Goal: Information Seeking & Learning: Learn about a topic

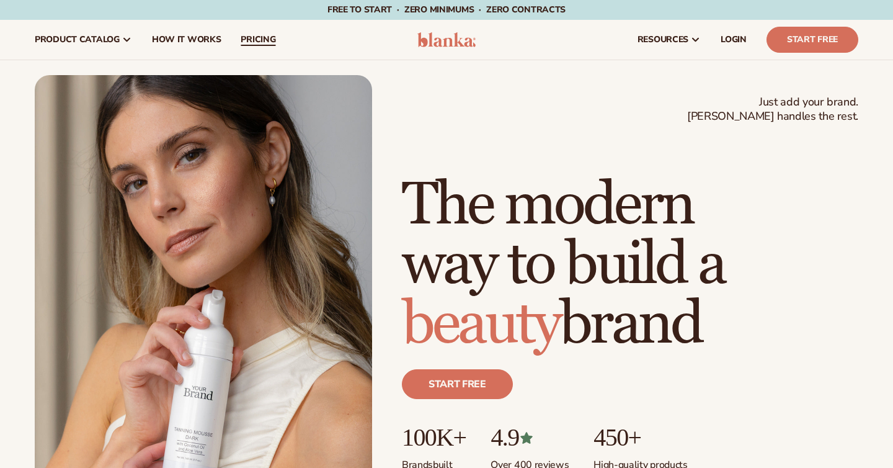
click at [249, 41] on span "pricing" at bounding box center [258, 40] width 35 height 10
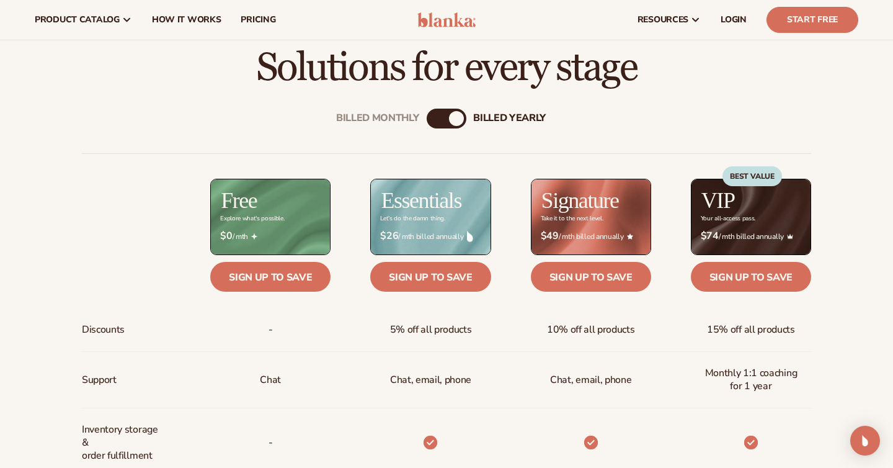
scroll to position [363, 0]
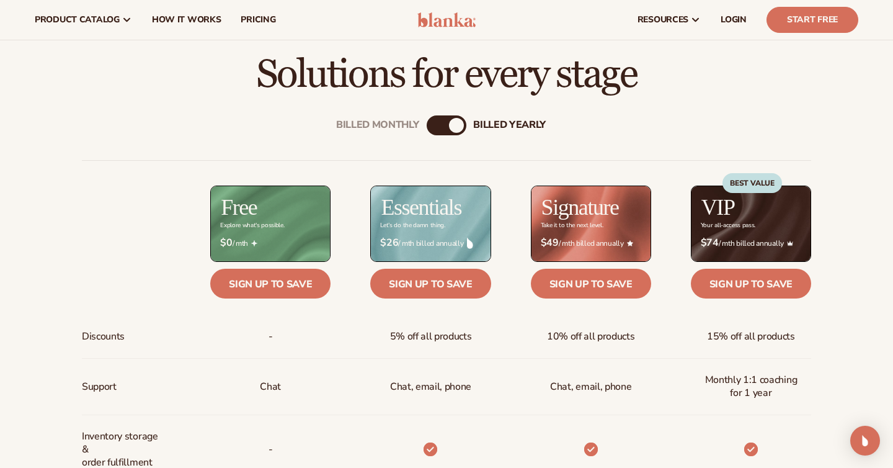
click at [455, 128] on div "billed Yearly" at bounding box center [456, 125] width 15 height 15
click at [378, 123] on div "Billed Monthly" at bounding box center [377, 126] width 83 height 12
click at [494, 121] on div "billed Yearly" at bounding box center [509, 126] width 73 height 12
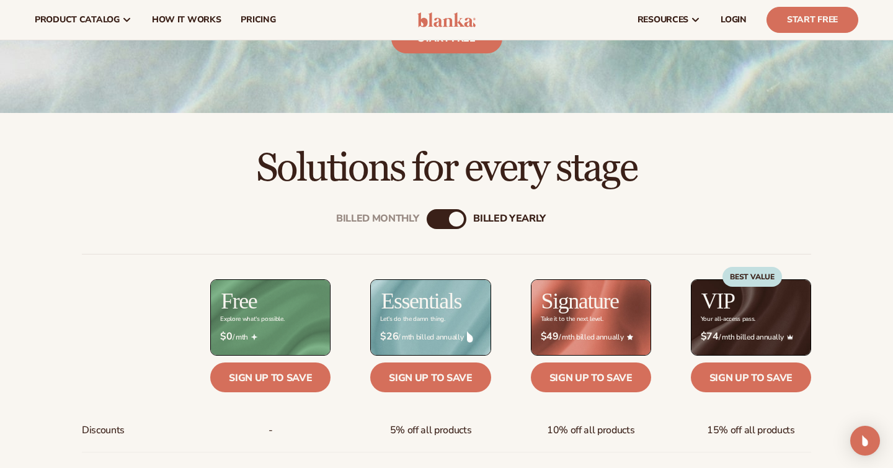
scroll to position [257, 0]
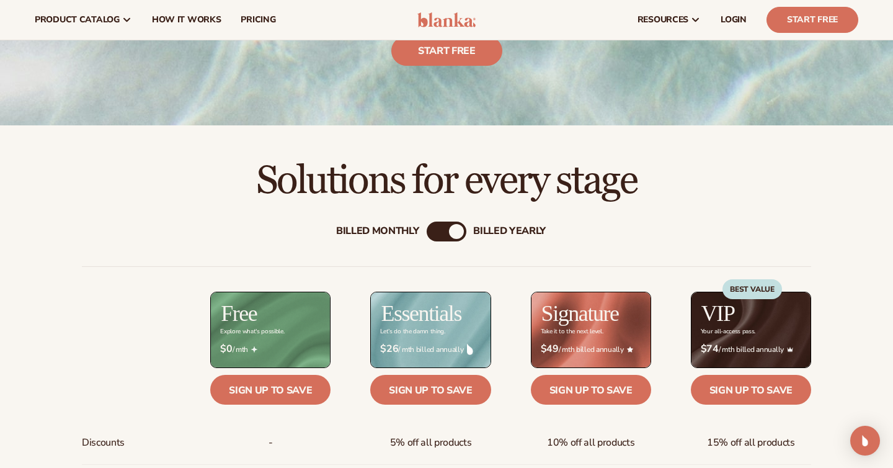
click at [377, 229] on div "Billed Monthly" at bounding box center [377, 232] width 83 height 12
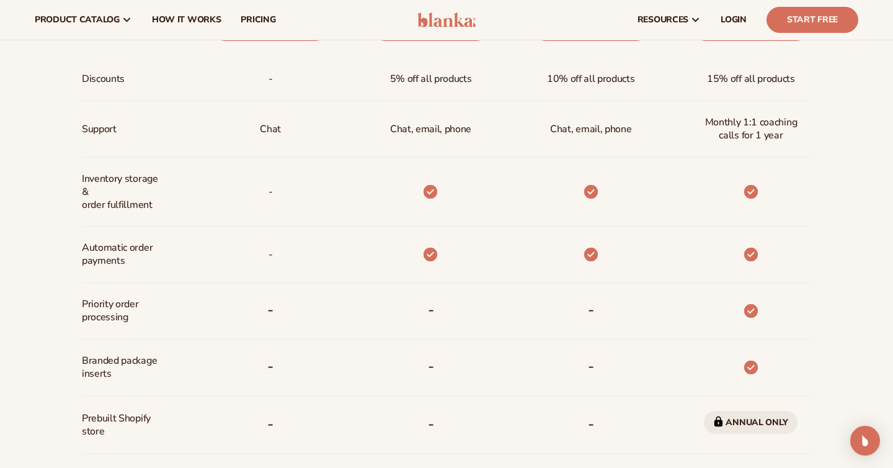
scroll to position [396, 0]
